Goal: Task Accomplishment & Management: Manage account settings

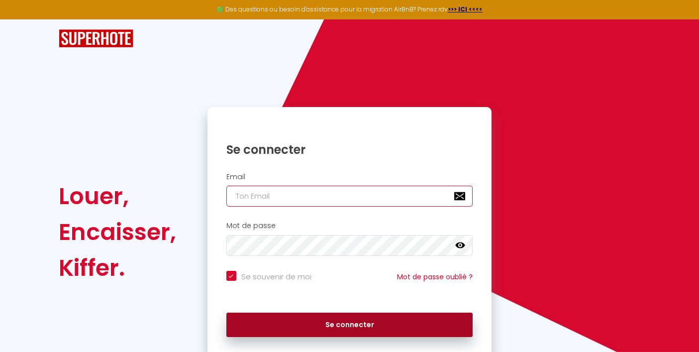
type input "[EMAIL_ADDRESS][DOMAIN_NAME]"
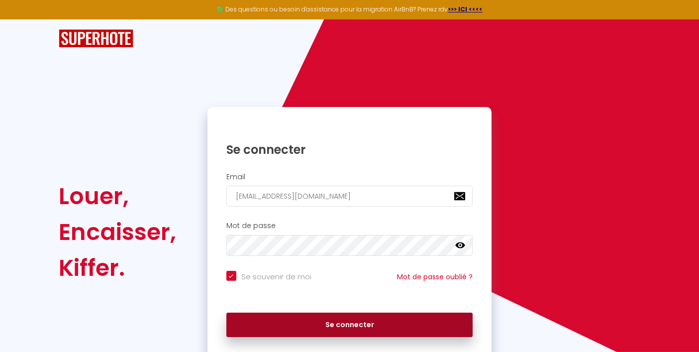
click at [298, 312] on button "Se connecter" at bounding box center [349, 324] width 247 height 25
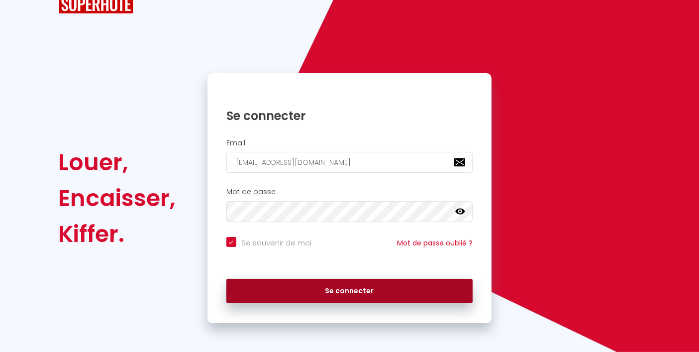
checkbox input "true"
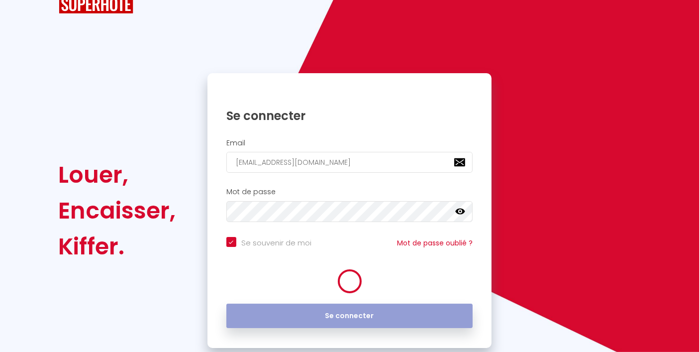
scroll to position [34, 0]
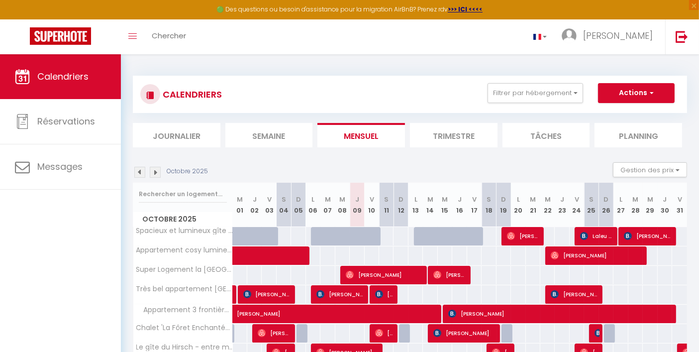
click at [158, 172] on img at bounding box center [155, 172] width 11 height 11
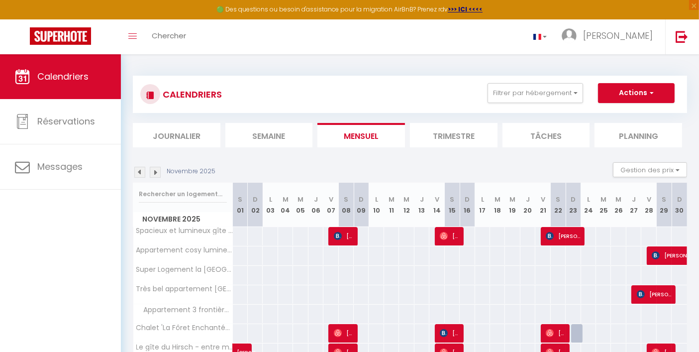
click at [158, 172] on img at bounding box center [155, 172] width 11 height 11
select select
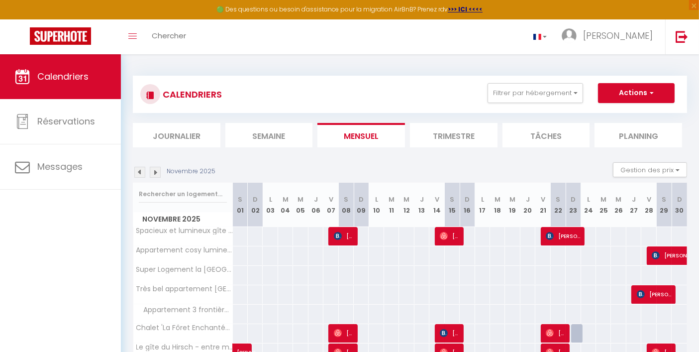
select select
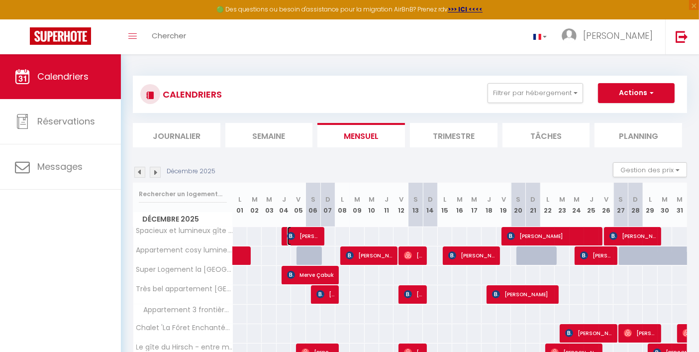
click at [311, 230] on span "[PERSON_NAME]" at bounding box center [304, 235] width 34 height 19
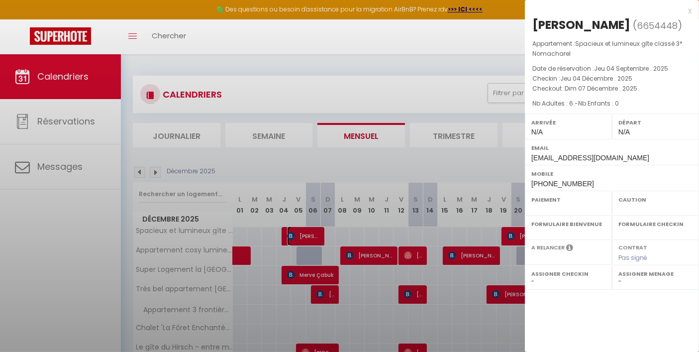
select select "OK"
select select "KO"
select select "0"
select select "1"
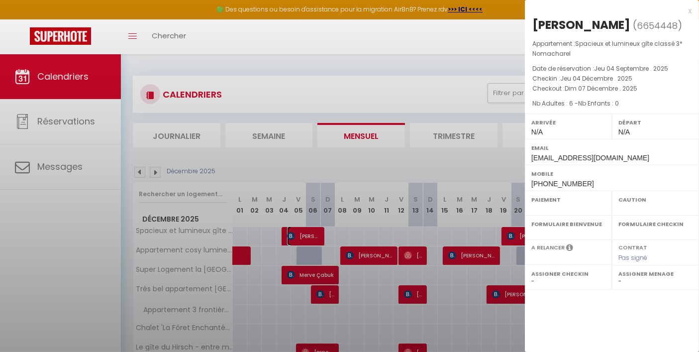
select select
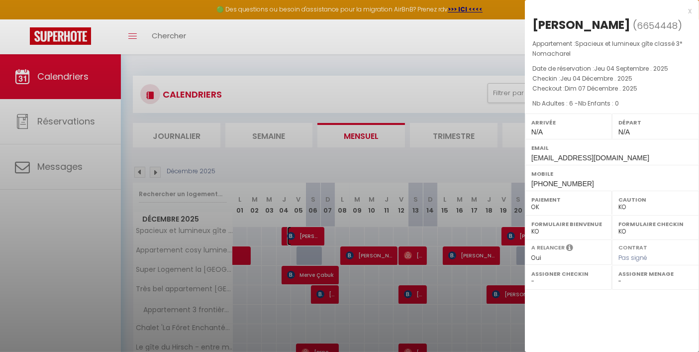
select select "33734"
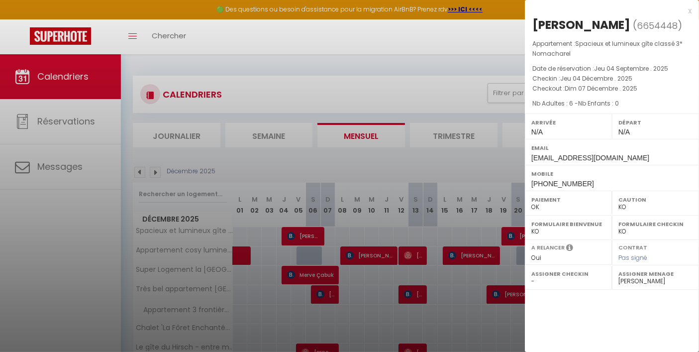
click at [690, 11] on div "x" at bounding box center [608, 11] width 167 height 12
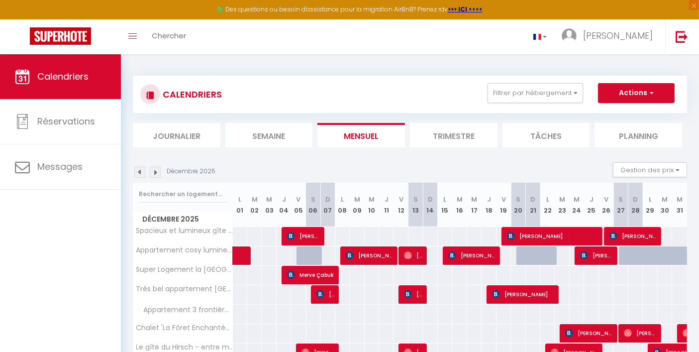
click at [138, 173] on img at bounding box center [139, 172] width 11 height 11
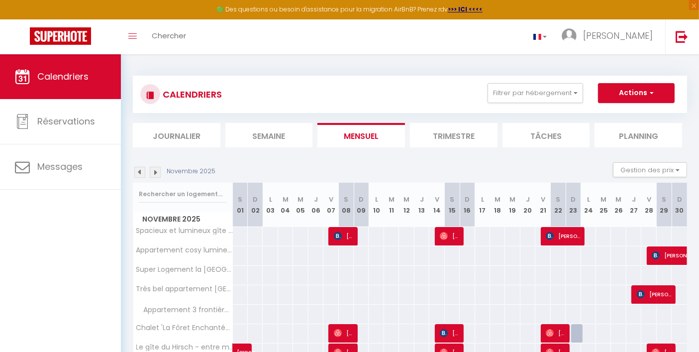
click at [141, 168] on img at bounding box center [139, 172] width 11 height 11
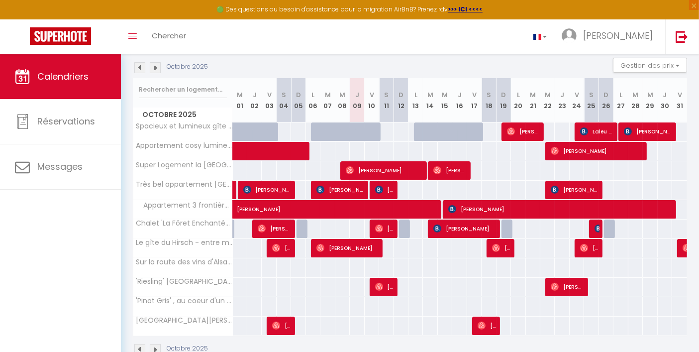
scroll to position [110, 0]
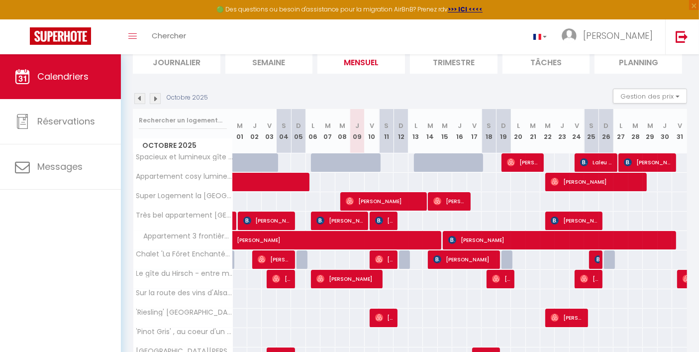
click at [142, 99] on img at bounding box center [139, 98] width 11 height 11
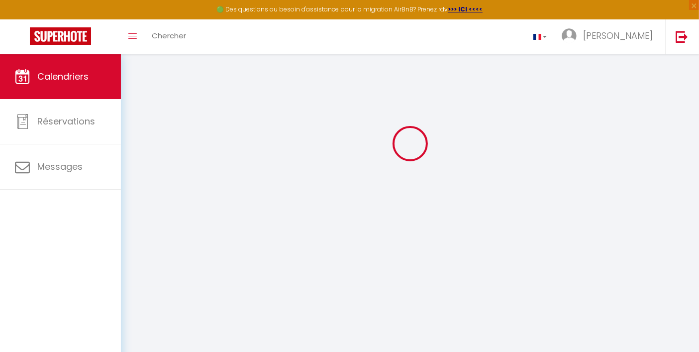
select select "KO"
select select "0"
select select "33734"
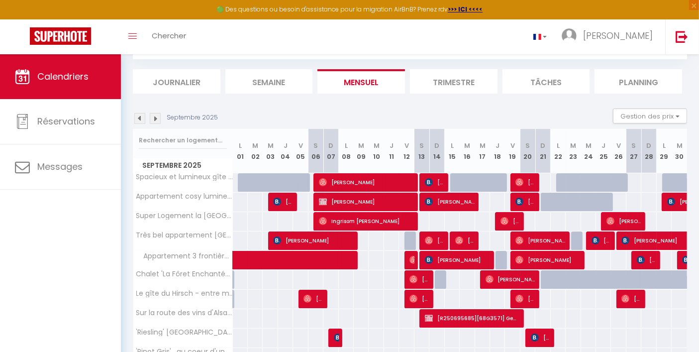
scroll to position [74, 0]
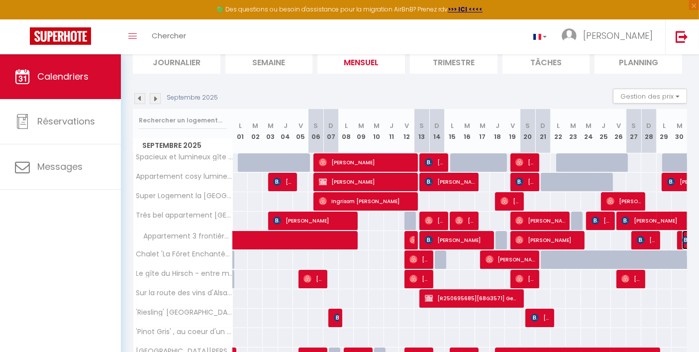
click at [684, 240] on img at bounding box center [686, 240] width 8 height 8
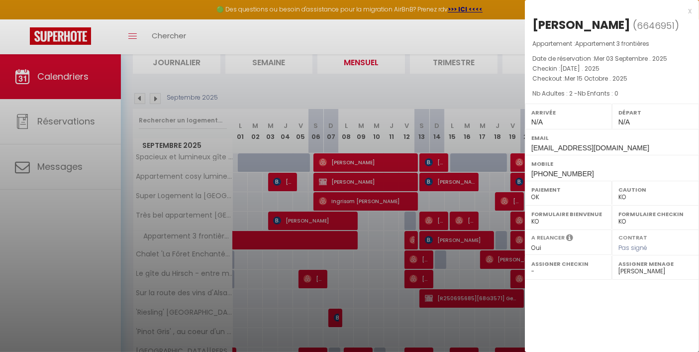
click at [692, 9] on div "x [PERSON_NAME] ( 6646951 ) Appartement : Appartement 3 frontières Date de rése…" at bounding box center [612, 93] width 174 height 186
click at [689, 10] on div "x" at bounding box center [608, 11] width 167 height 12
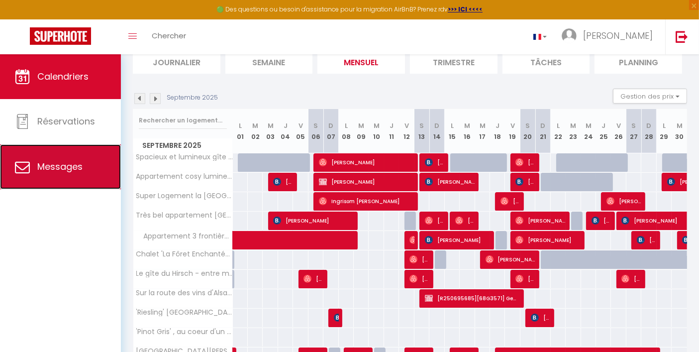
click at [55, 169] on span "Messages" at bounding box center [59, 166] width 45 height 12
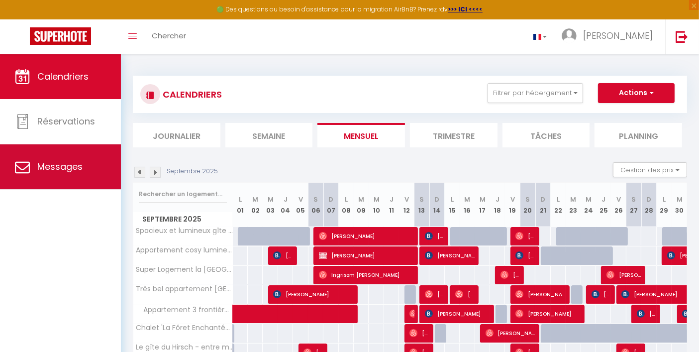
select select "message"
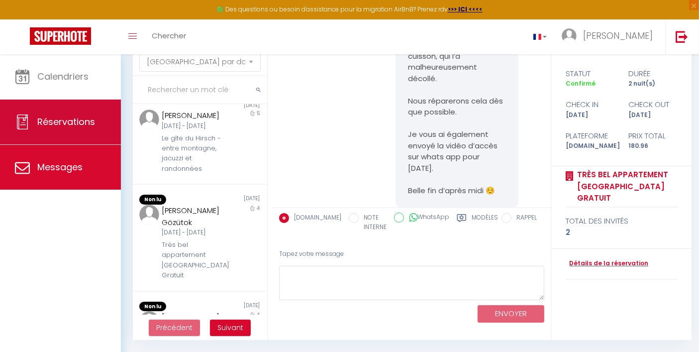
scroll to position [1667, 0]
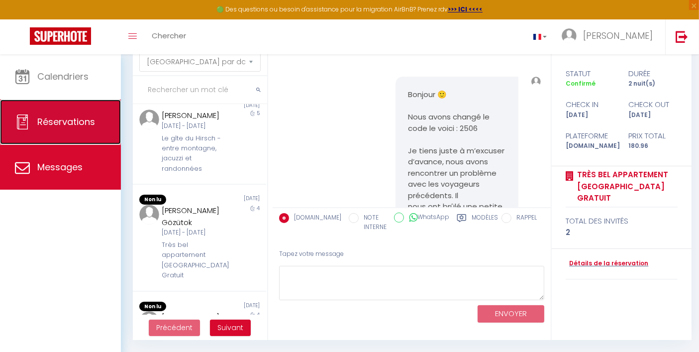
click at [97, 133] on link "Réservations" at bounding box center [60, 121] width 121 height 45
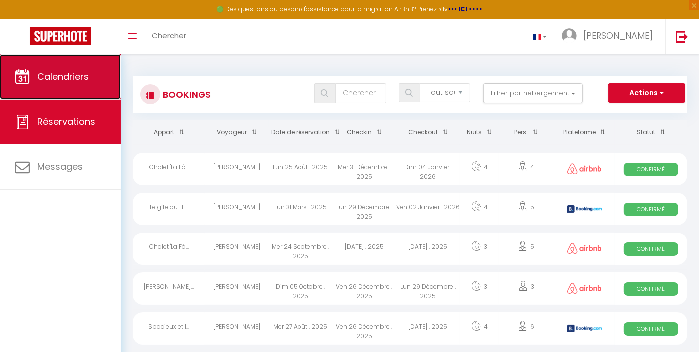
click at [58, 75] on span "Calendriers" at bounding box center [62, 76] width 51 height 12
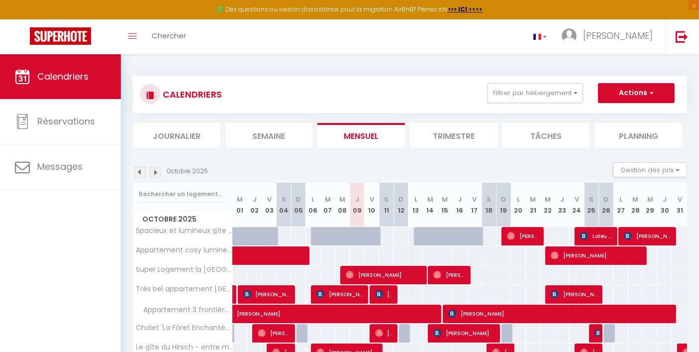
click at [151, 170] on img at bounding box center [155, 172] width 11 height 11
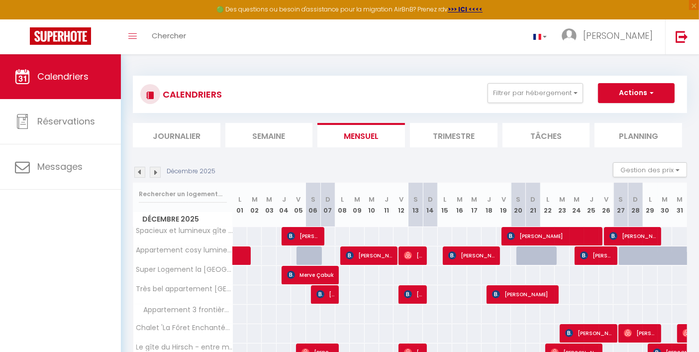
click at [164, 169] on div "Décembre 2025" at bounding box center [176, 172] width 86 height 11
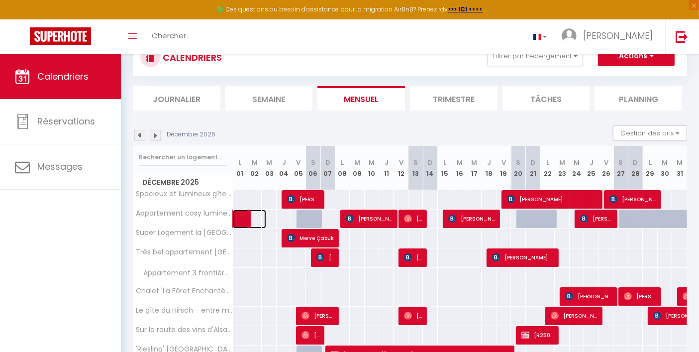
click at [244, 222] on span at bounding box center [254, 218] width 23 height 19
select select "OK"
select select "KO"
select select "1"
select select "0"
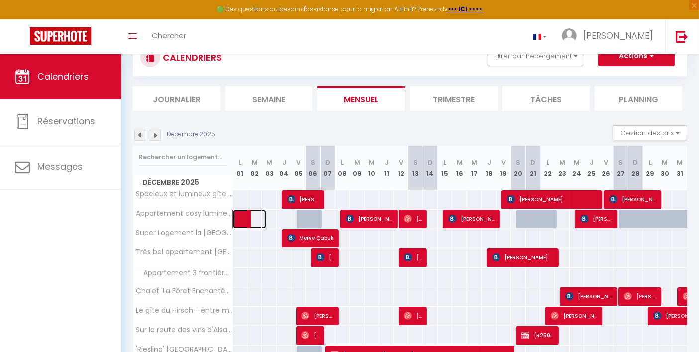
select select "1"
select select
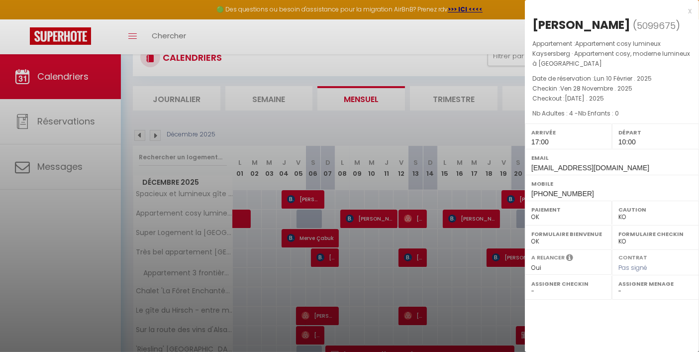
click at [688, 10] on div "x" at bounding box center [608, 11] width 167 height 12
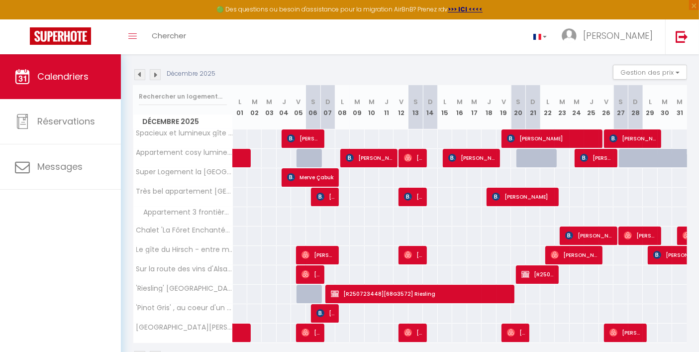
scroll to position [91, 0]
